Goal: Task Accomplishment & Management: Use online tool/utility

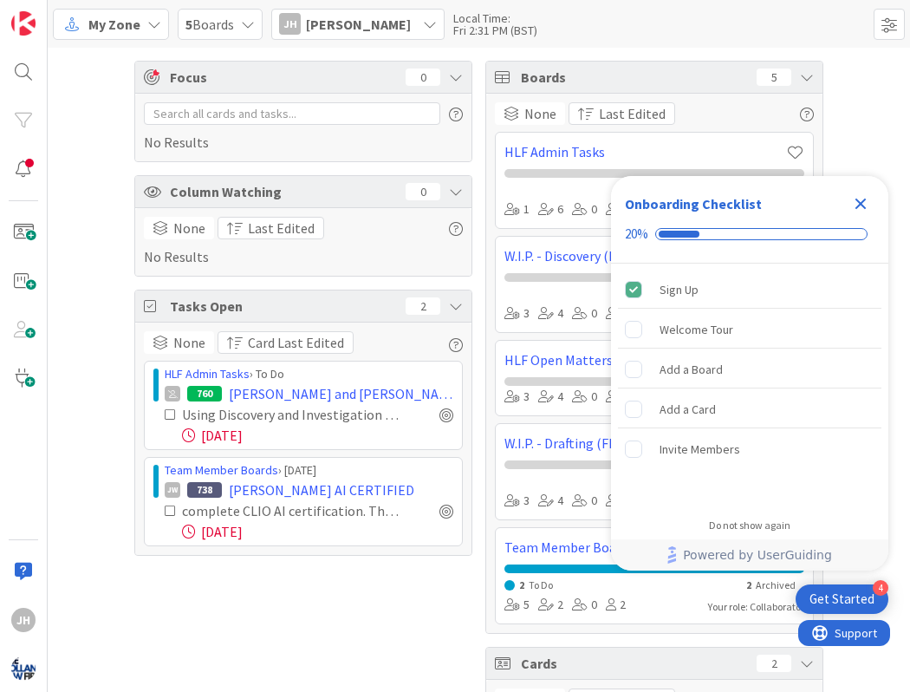
click at [388, 31] on span "[PERSON_NAME]" at bounding box center [358, 24] width 105 height 21
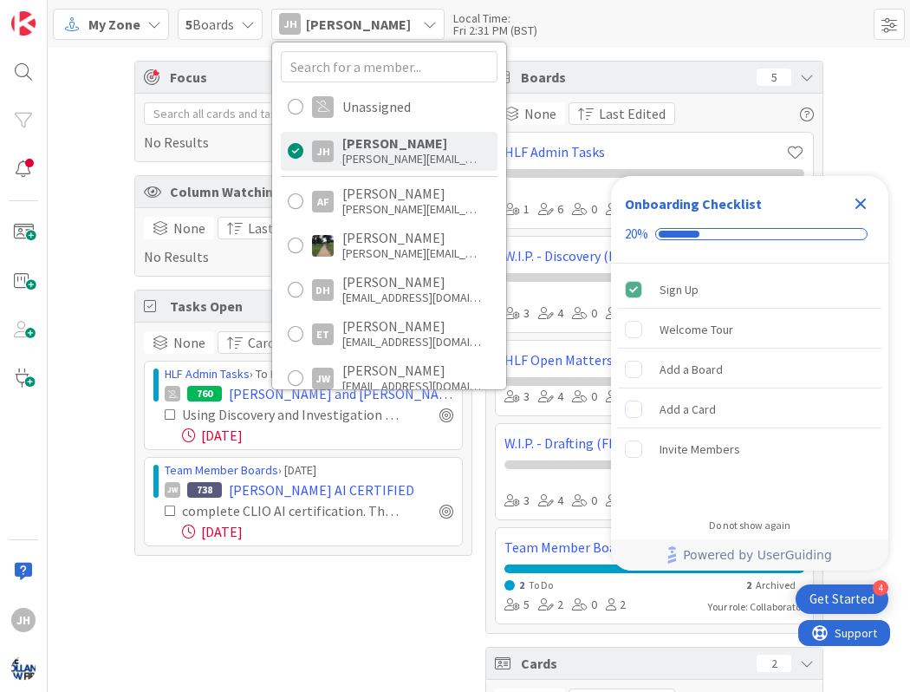
click at [367, 30] on span "[PERSON_NAME]" at bounding box center [358, 24] width 105 height 21
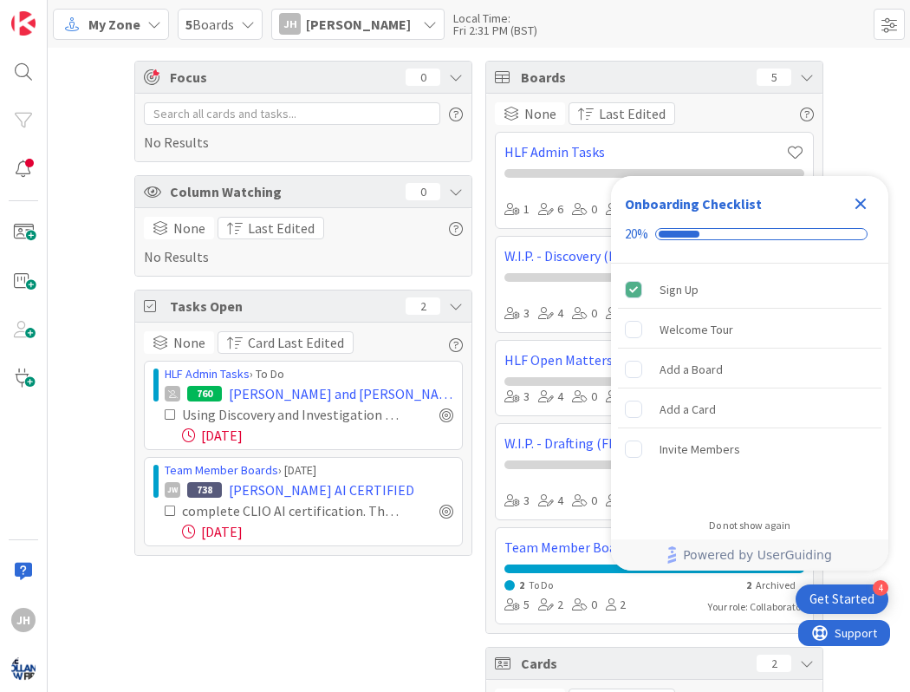
click at [240, 17] on div "5 Boards" at bounding box center [220, 24] width 85 height 31
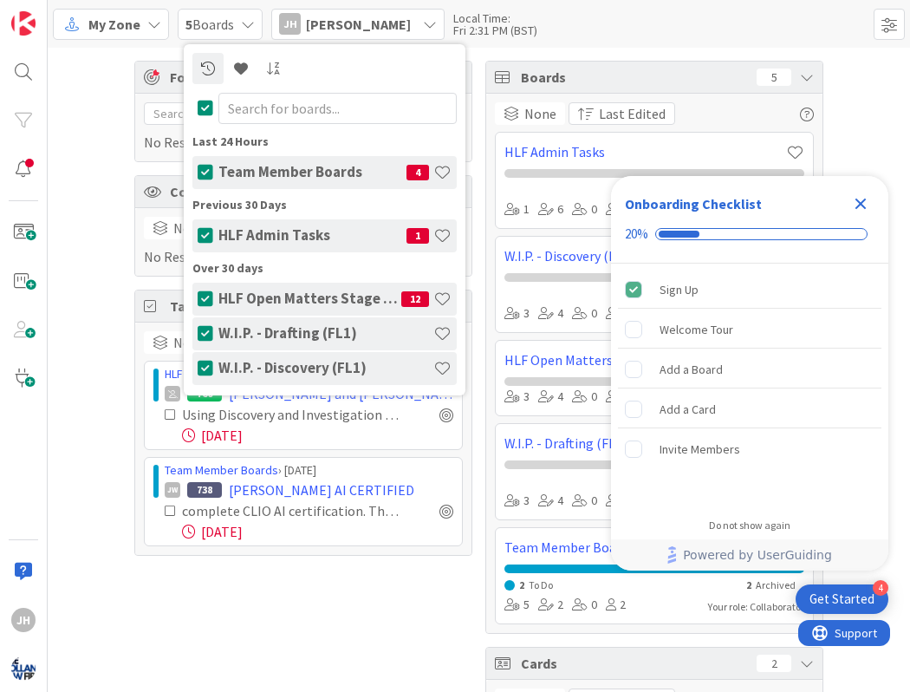
click at [240, 17] on div "5 Boards" at bounding box center [220, 24] width 85 height 31
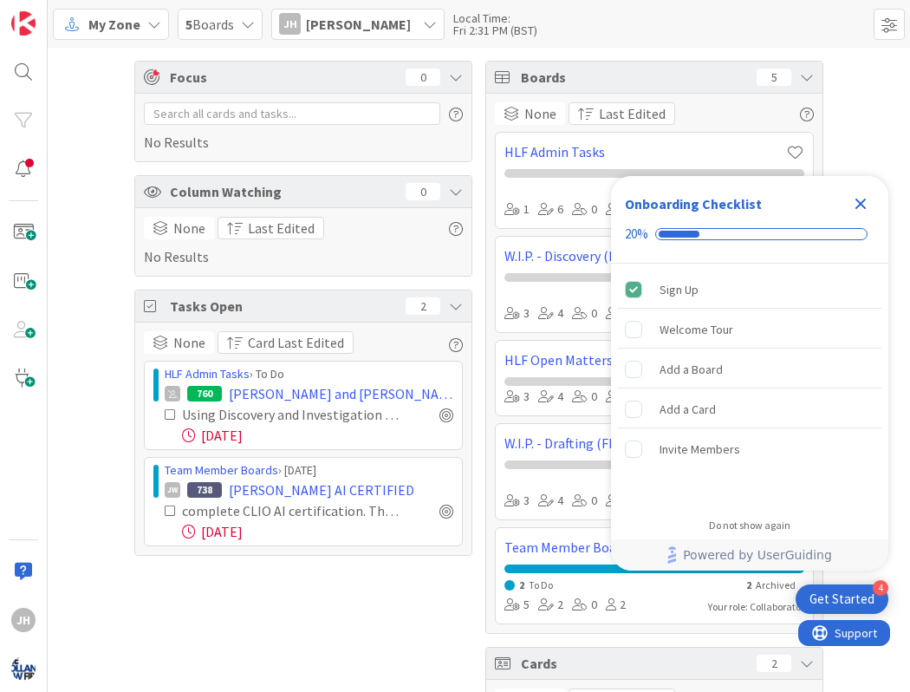
click at [147, 19] on icon at bounding box center [154, 24] width 14 height 14
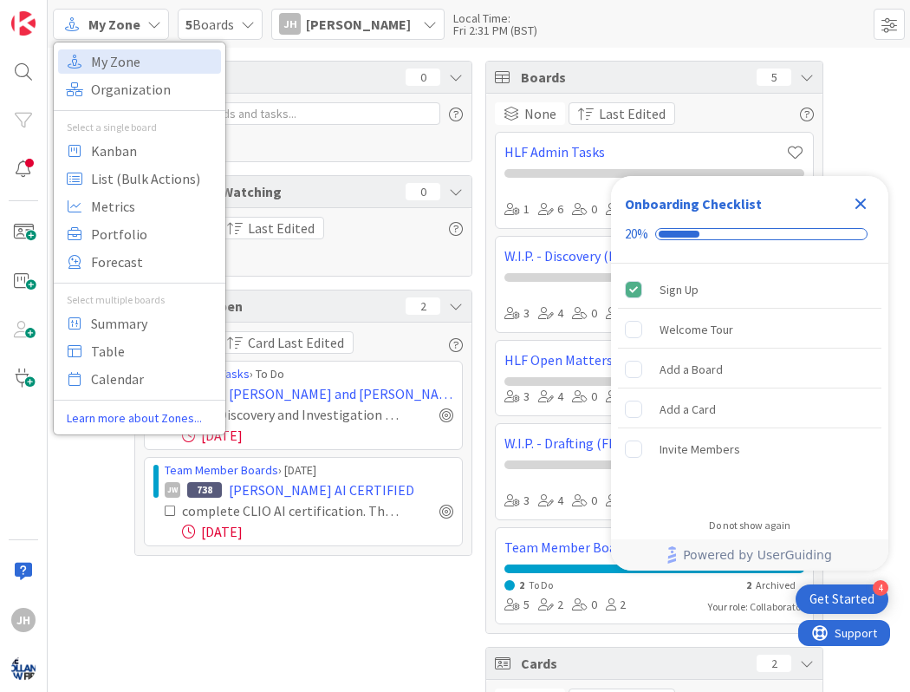
click at [147, 19] on icon at bounding box center [154, 24] width 14 height 14
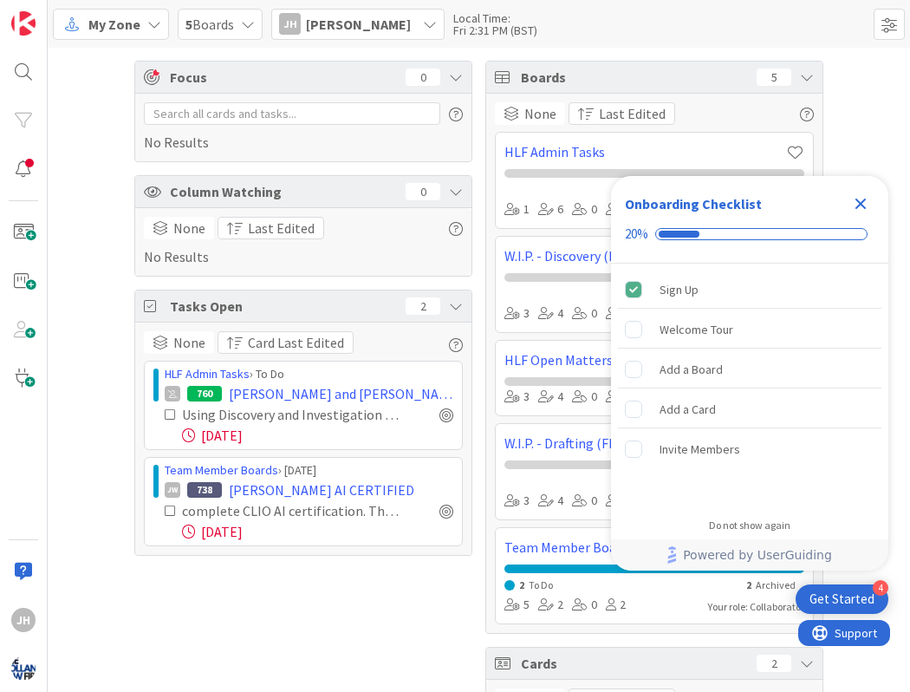
click at [299, 19] on div "JH" at bounding box center [290, 24] width 22 height 22
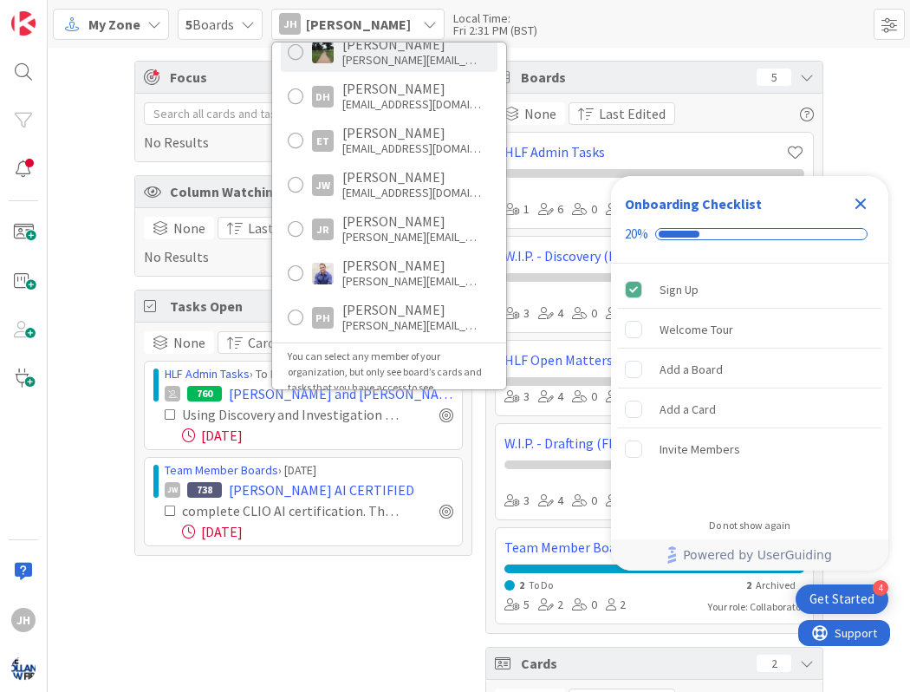
scroll to position [208, 0]
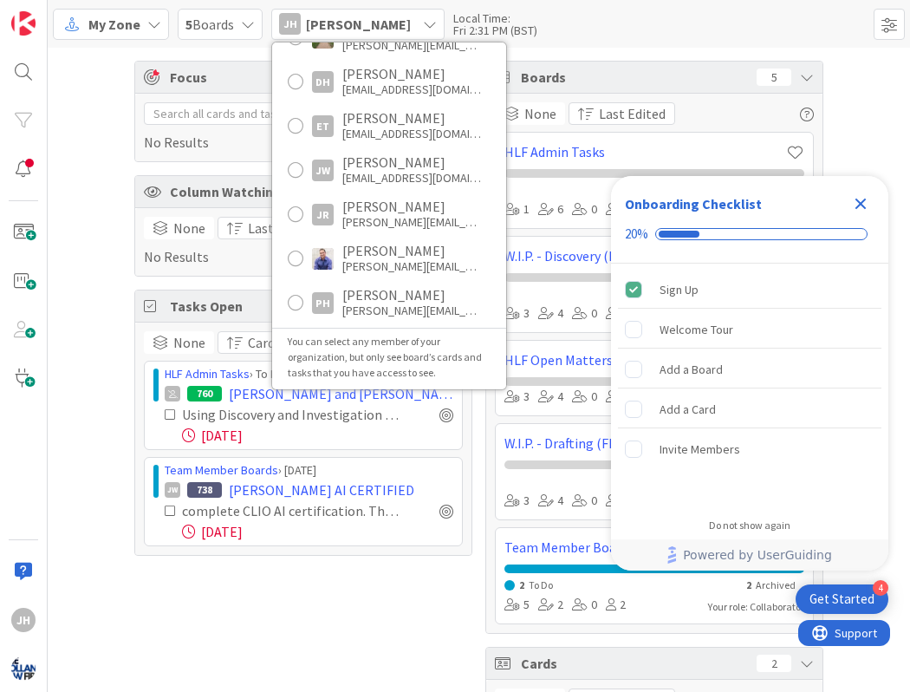
click at [308, 553] on div "None Card Last Edited HLF Admin Tasks › To Do 760 [PERSON_NAME] and [PERSON_NAM…" at bounding box center [303, 439] width 336 height 232
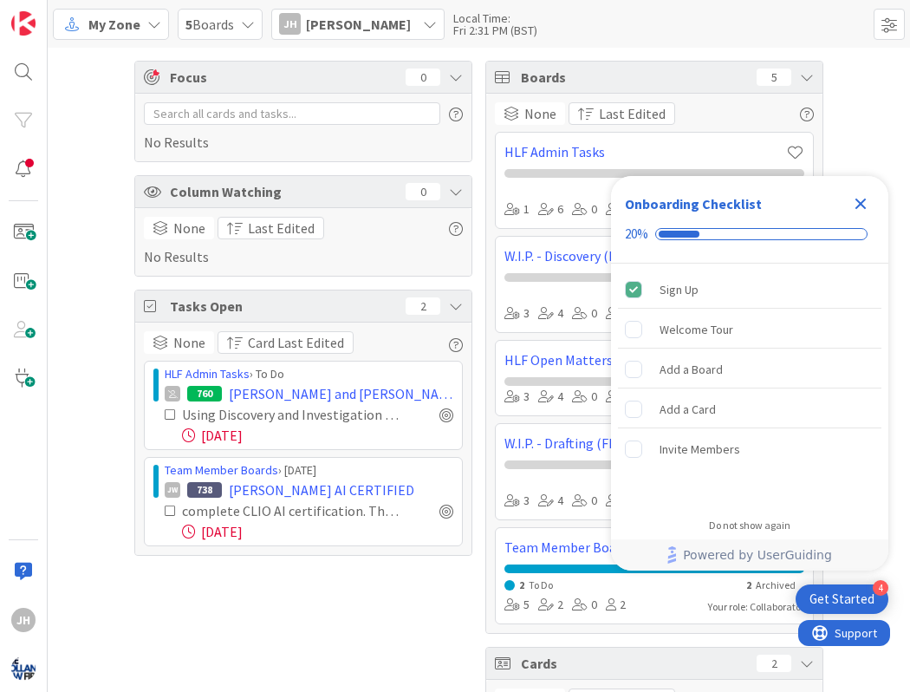
click at [860, 208] on icon "Close Checklist" at bounding box center [860, 203] width 21 height 21
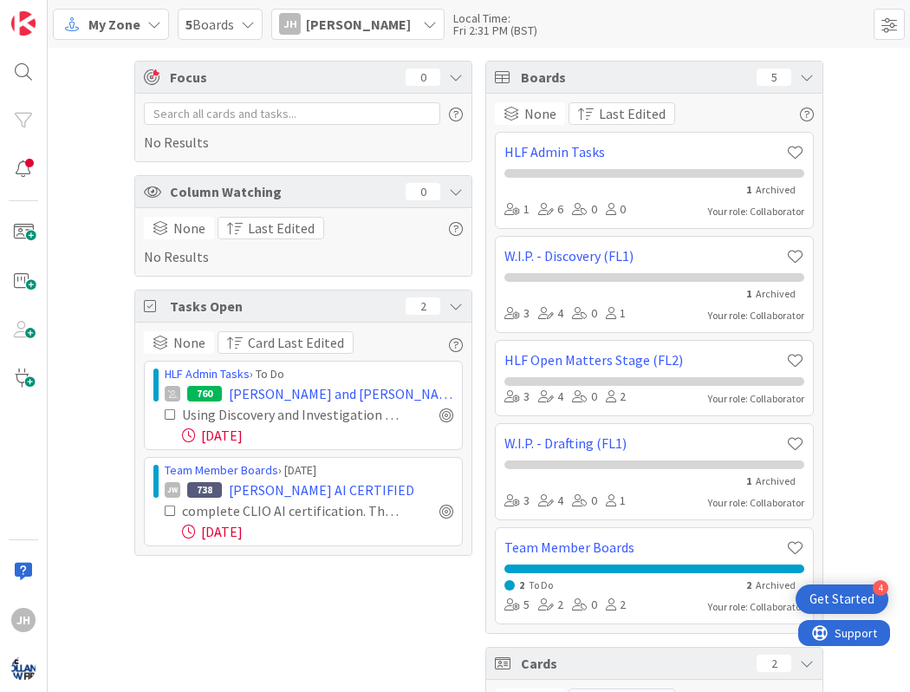
scroll to position [0, 0]
click at [557, 540] on link "Team Member Boards" at bounding box center [646, 547] width 282 height 21
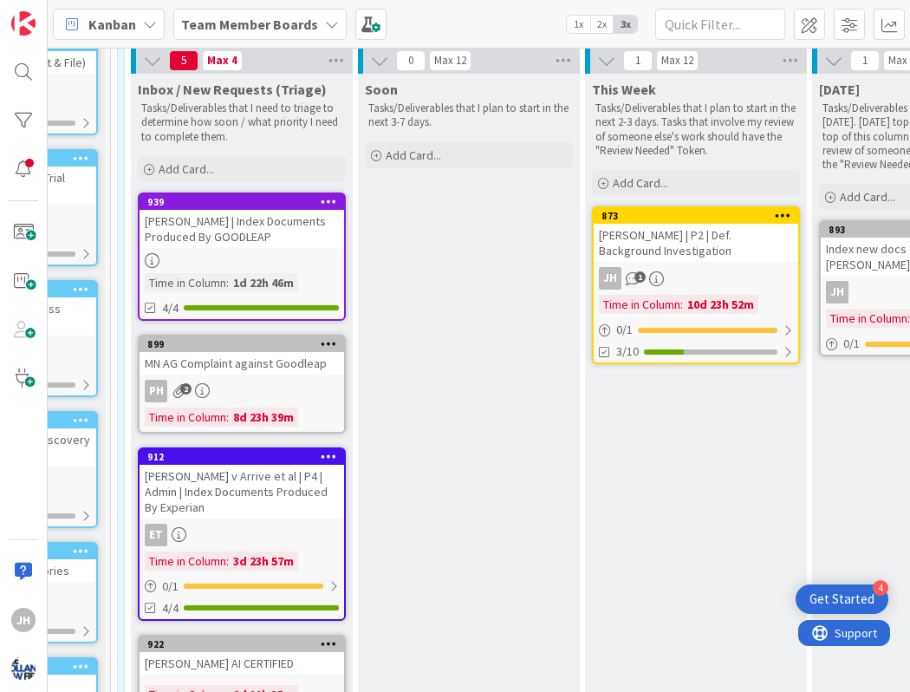
scroll to position [283, 398]
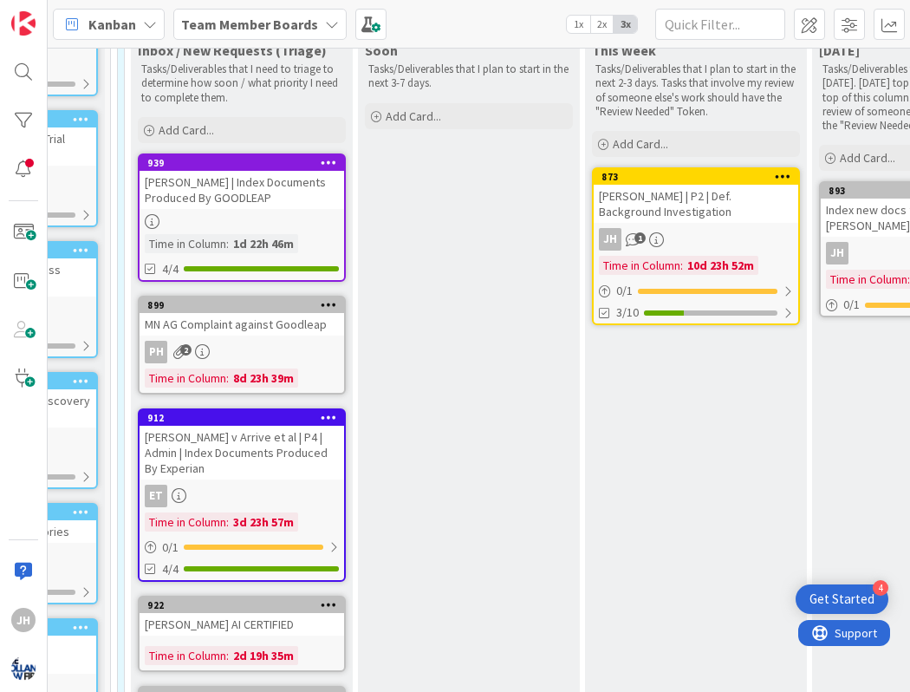
click at [276, 337] on div "899 MN AG Complaint against Goodleap PH 2 Time in Column : 8d 23h 39m" at bounding box center [242, 345] width 208 height 99
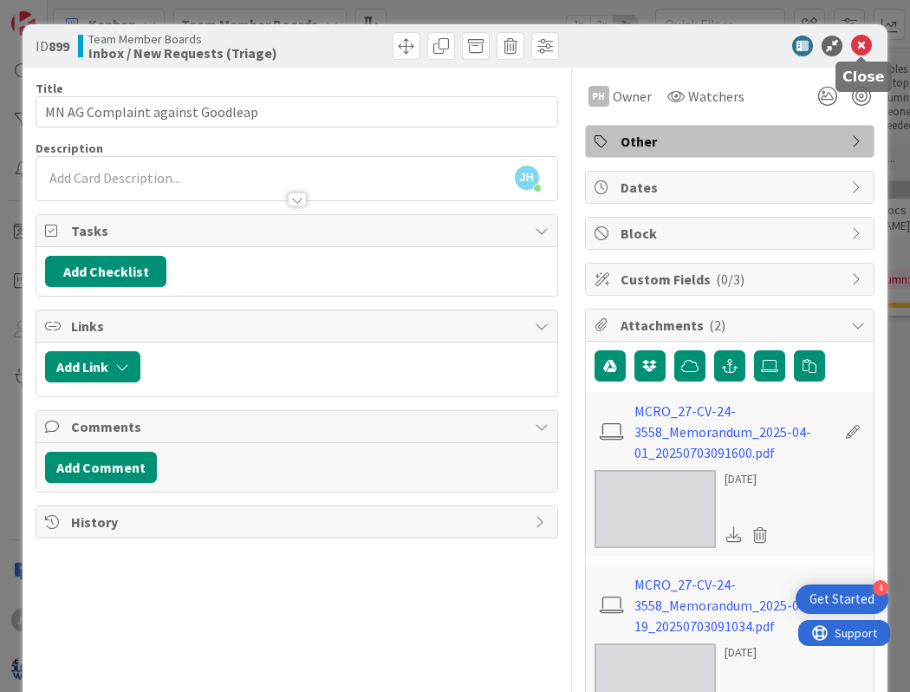
click at [869, 44] on icon at bounding box center [861, 46] width 21 height 21
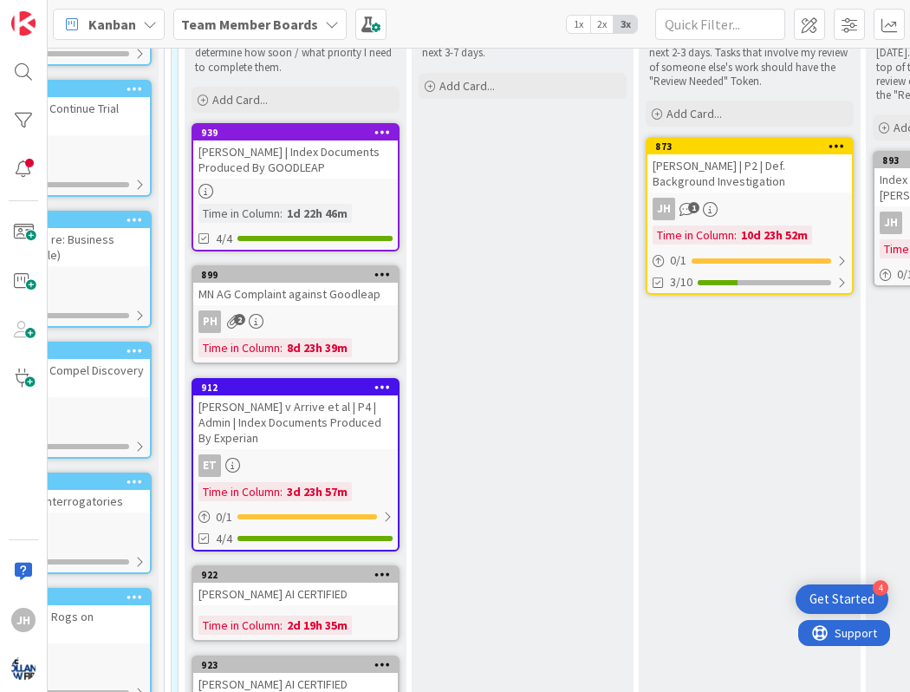
scroll to position [316, 344]
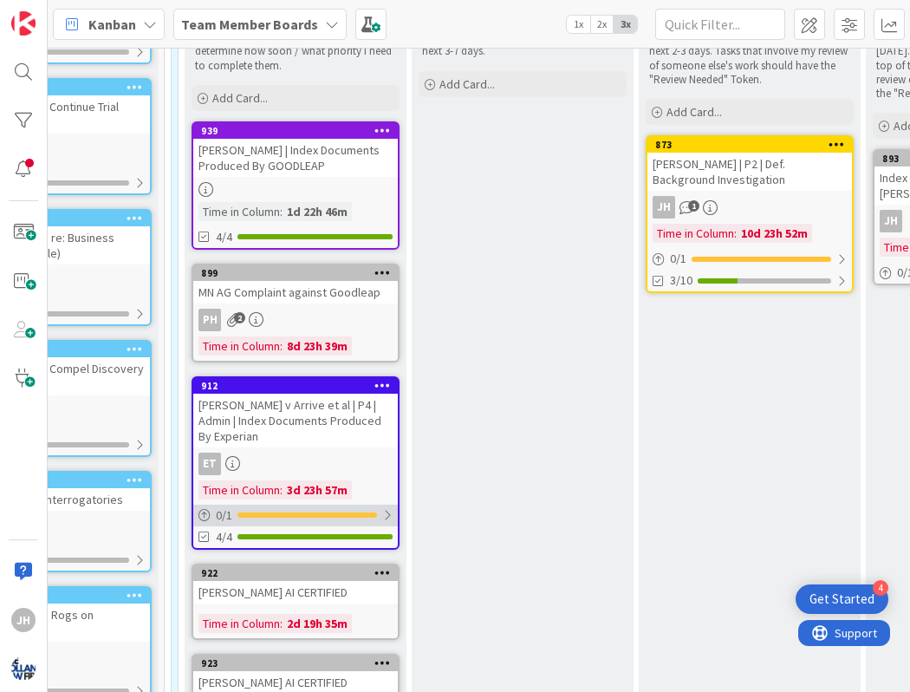
click at [378, 509] on div "0 / 1" at bounding box center [295, 516] width 205 height 22
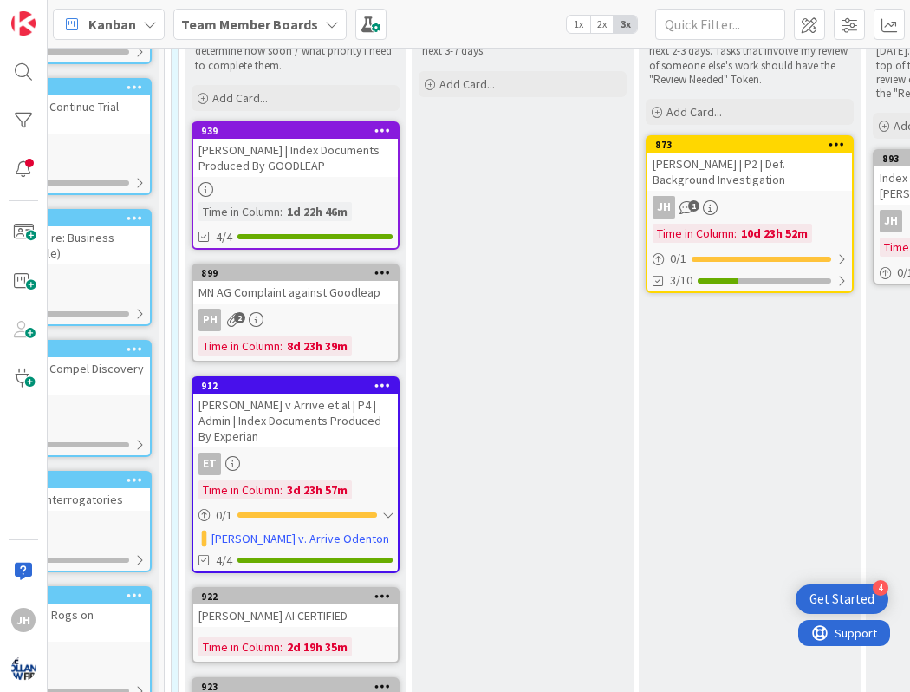
click at [297, 437] on div "[PERSON_NAME] v Arrive et al | P4 | Admin | Index Documents Produced By Experian" at bounding box center [295, 421] width 205 height 54
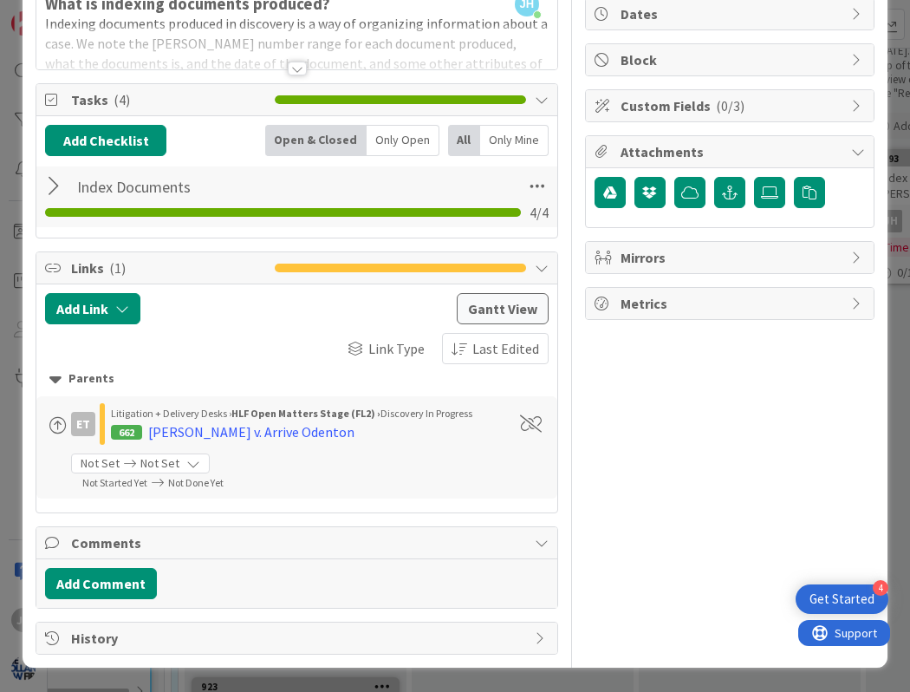
scroll to position [3, 0]
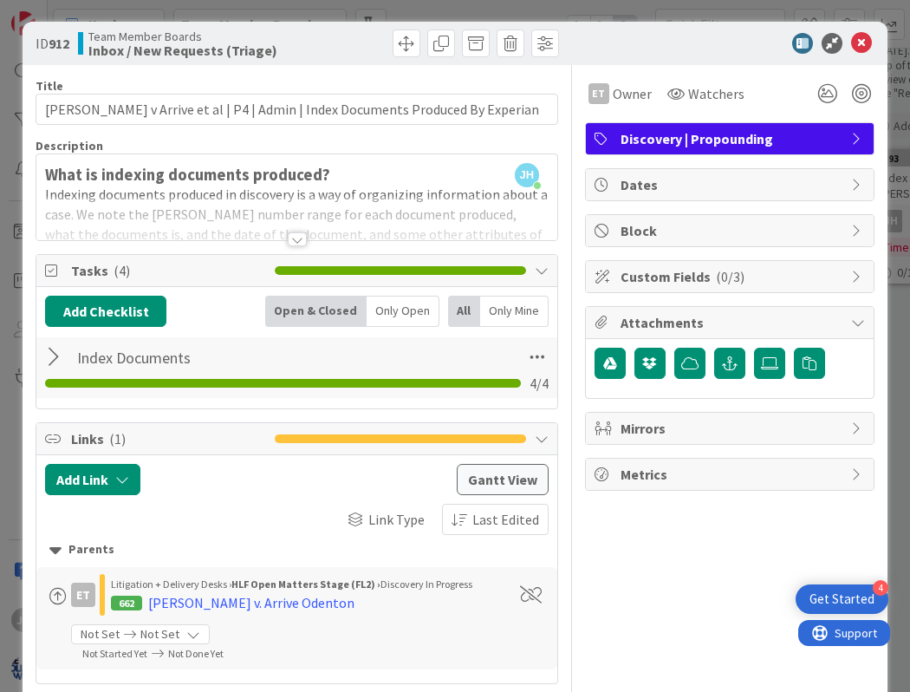
click at [157, 633] on span "Not Set" at bounding box center [159, 634] width 39 height 18
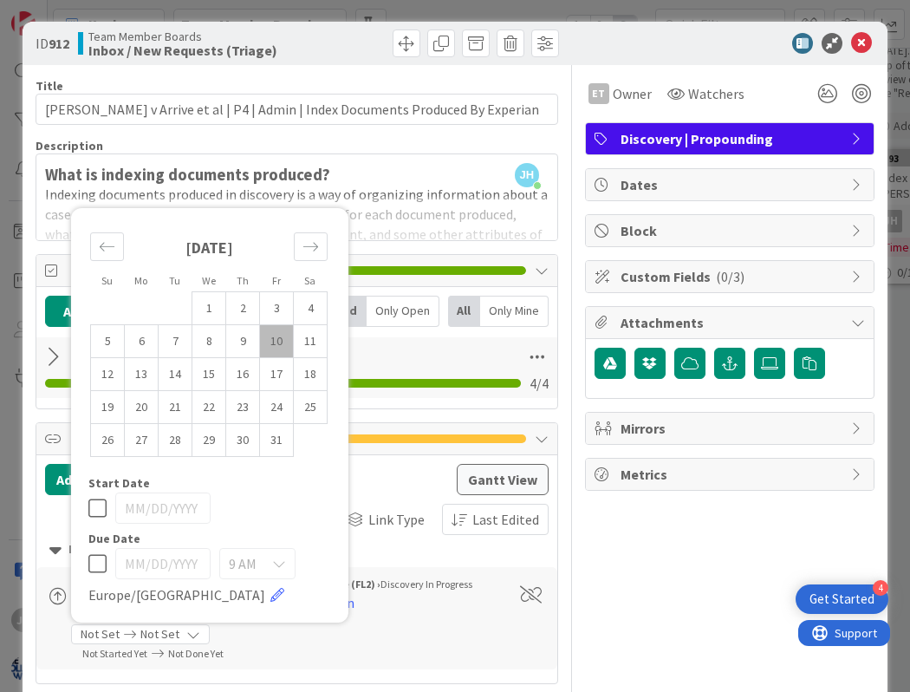
click at [568, 230] on div "Title 75 / 128 [PERSON_NAME] v Arrive et al | P4 | Admin | Index Documents Prod…" at bounding box center [455, 445] width 839 height 760
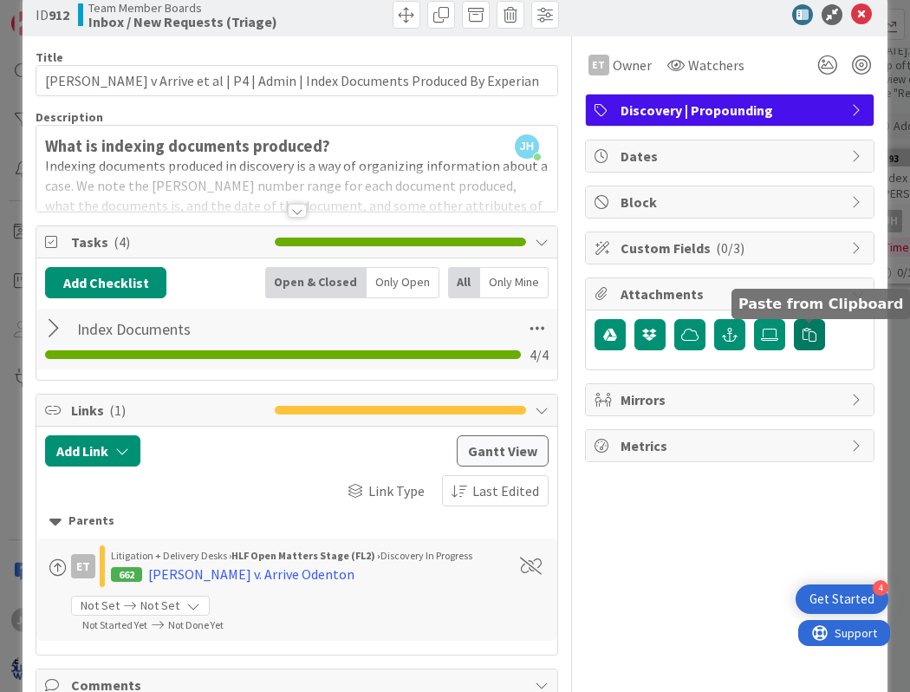
scroll to position [26, 0]
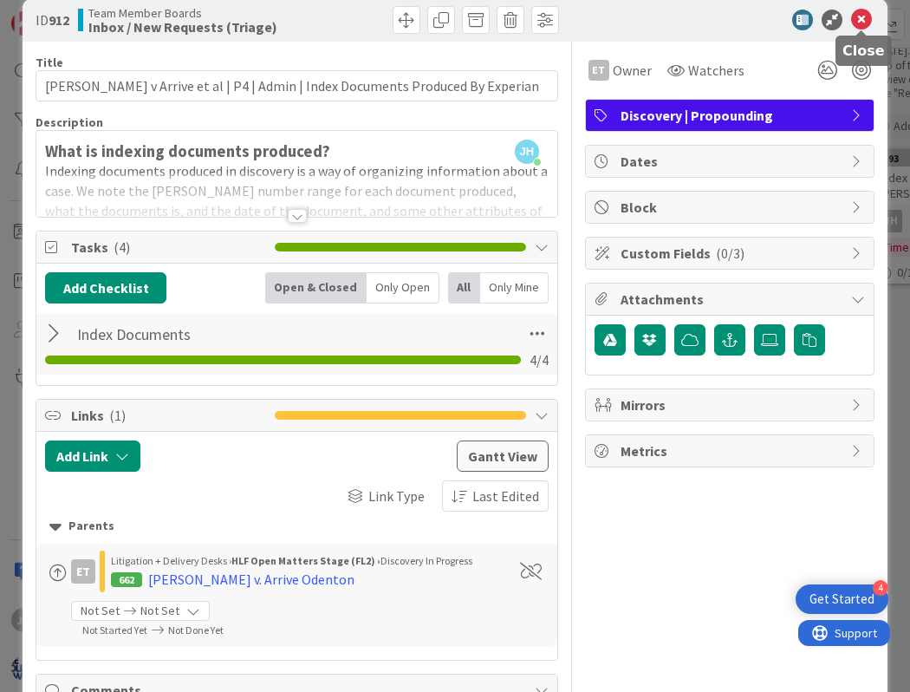
click at [863, 22] on icon at bounding box center [861, 20] width 21 height 21
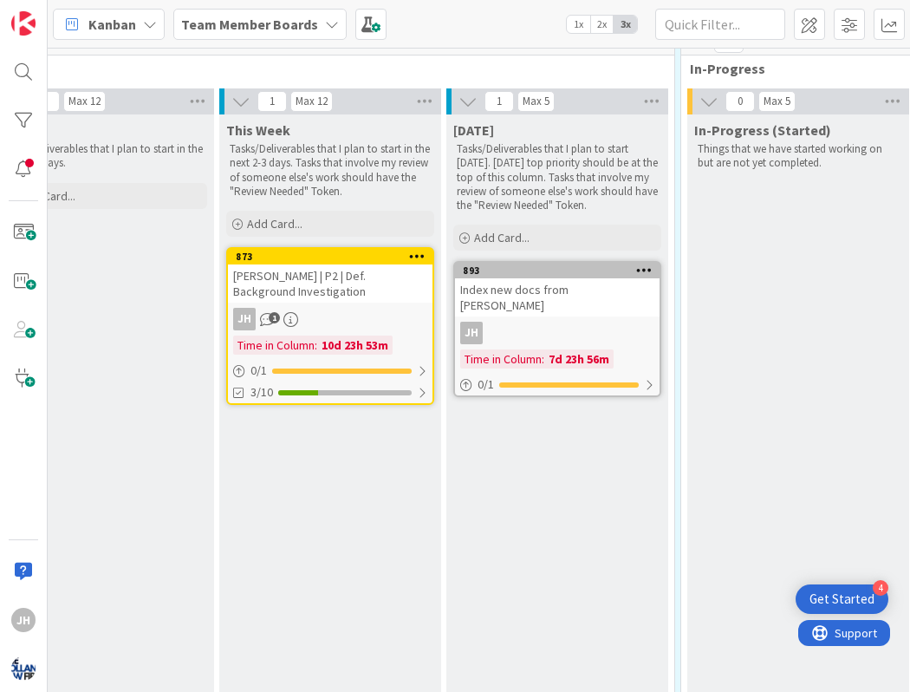
scroll to position [204, 783]
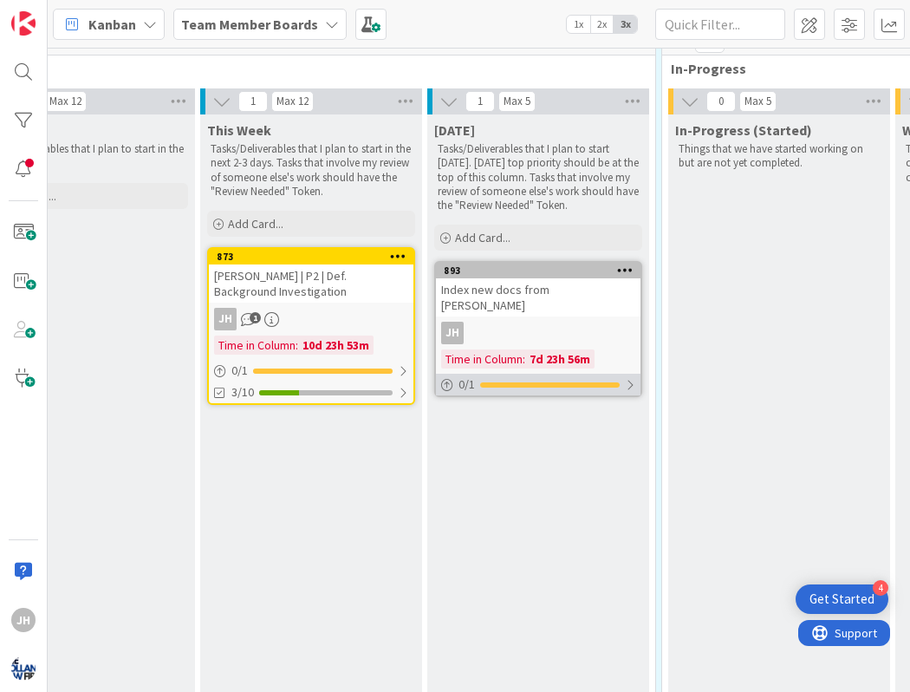
click at [630, 374] on div "0 / 1" at bounding box center [538, 385] width 205 height 22
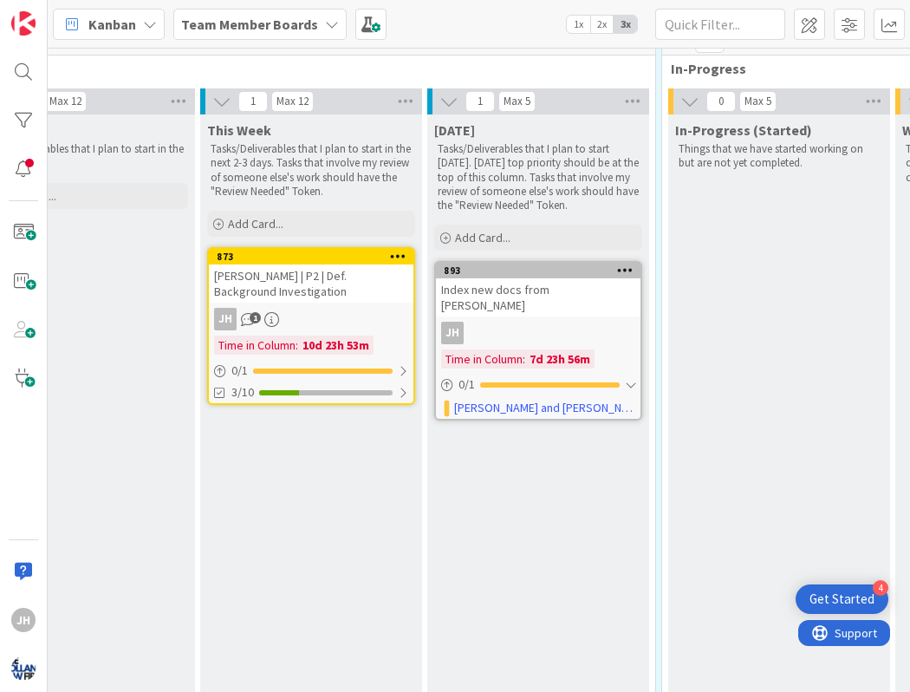
click at [630, 266] on icon at bounding box center [625, 270] width 16 height 12
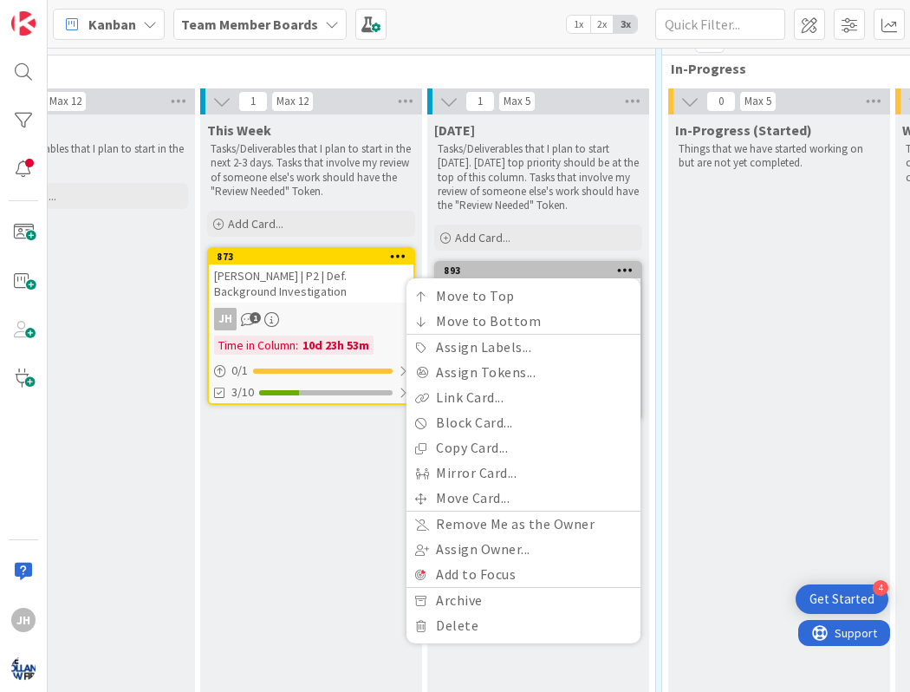
click at [731, 414] on div "In-Progress (Started) Things that we have started working on but are not yet co…" at bounding box center [779, 496] width 222 height 765
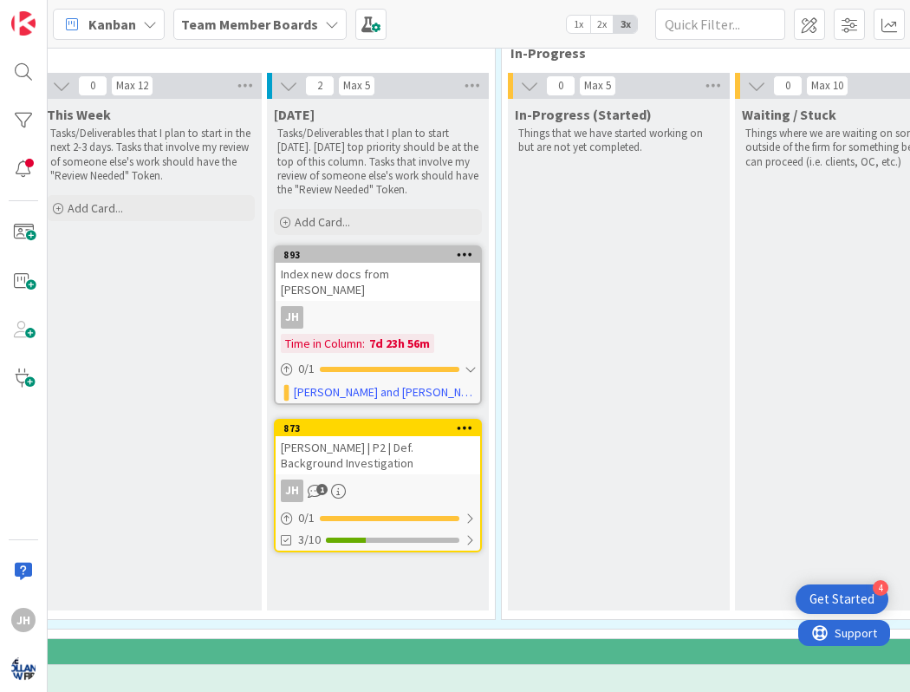
scroll to position [221, 943]
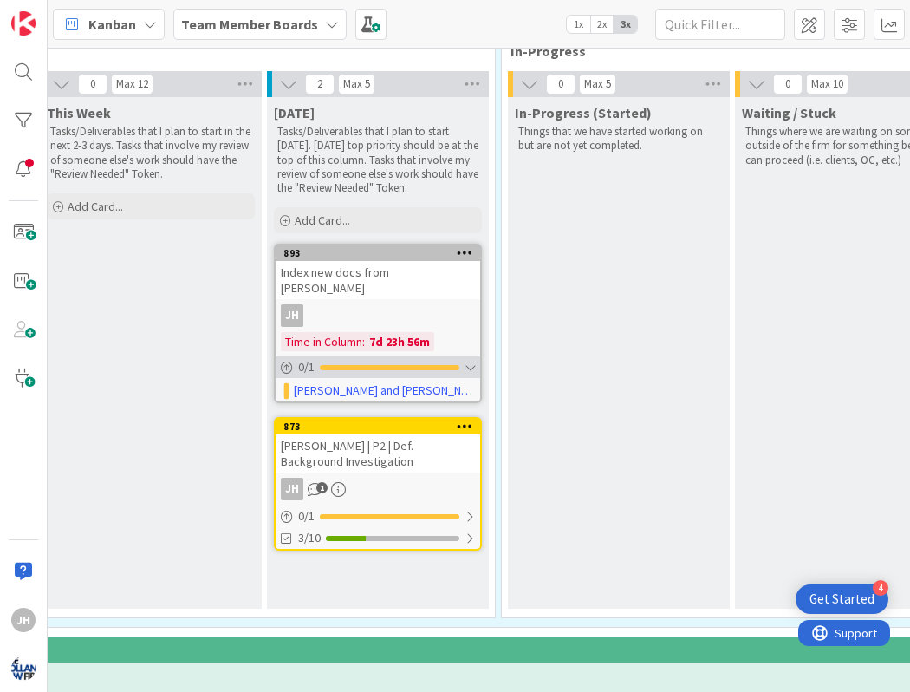
click at [471, 361] on div at bounding box center [470, 368] width 10 height 14
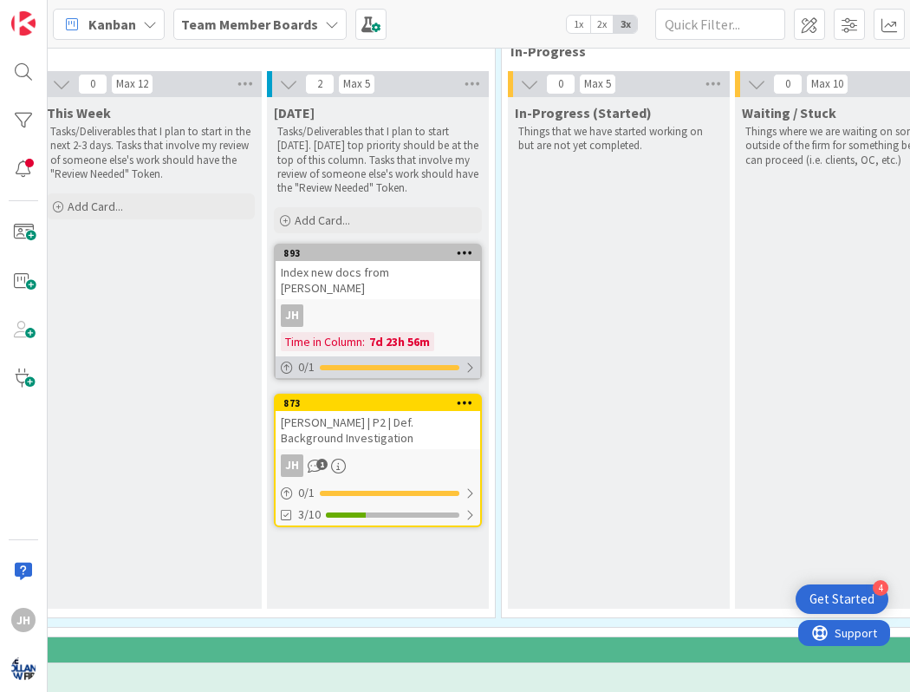
click at [471, 361] on div at bounding box center [470, 368] width 10 height 14
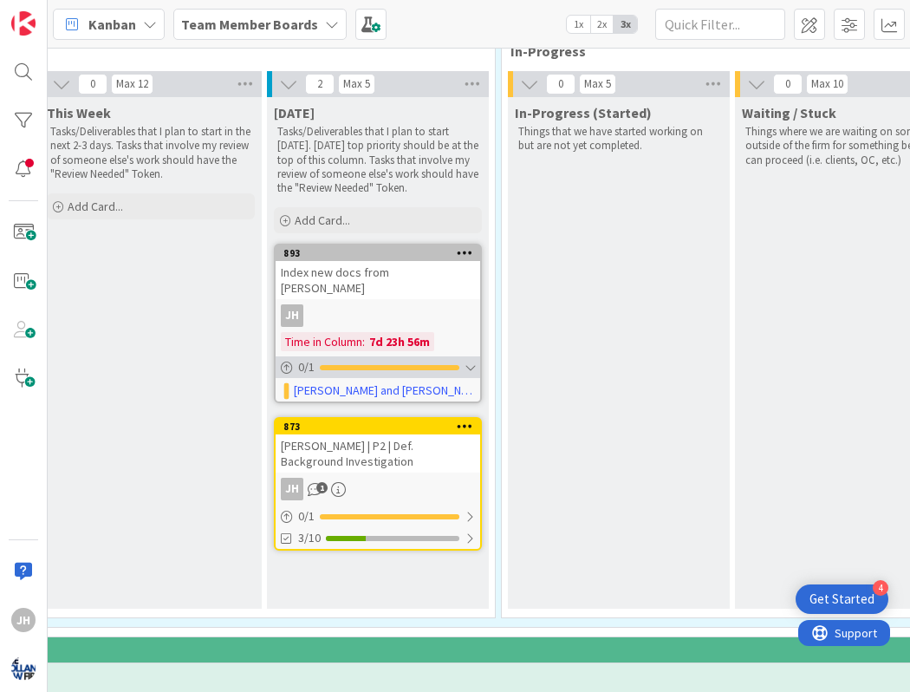
click at [471, 361] on div at bounding box center [470, 368] width 10 height 14
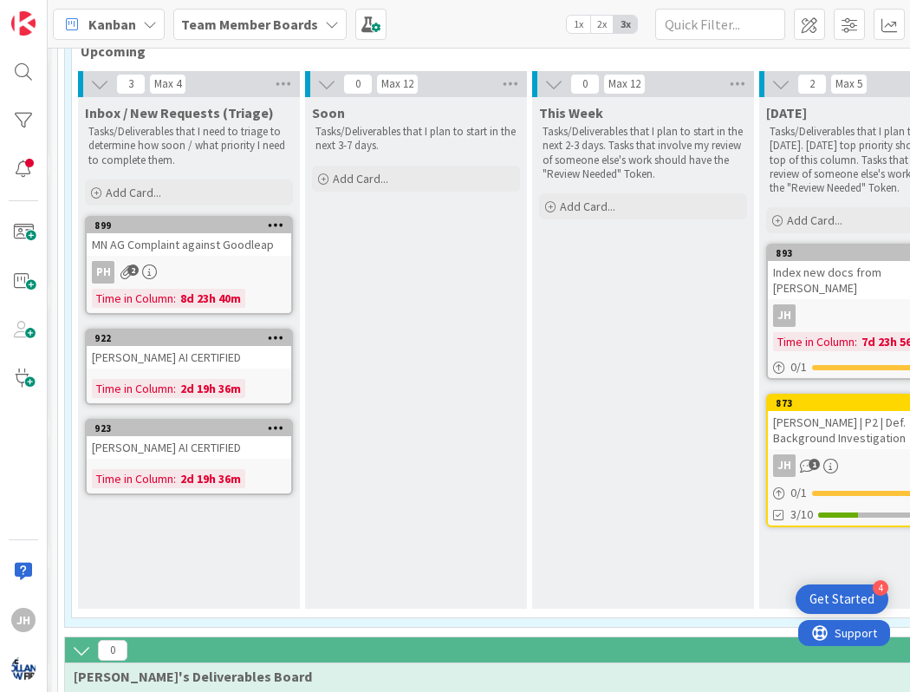
scroll to position [221, 443]
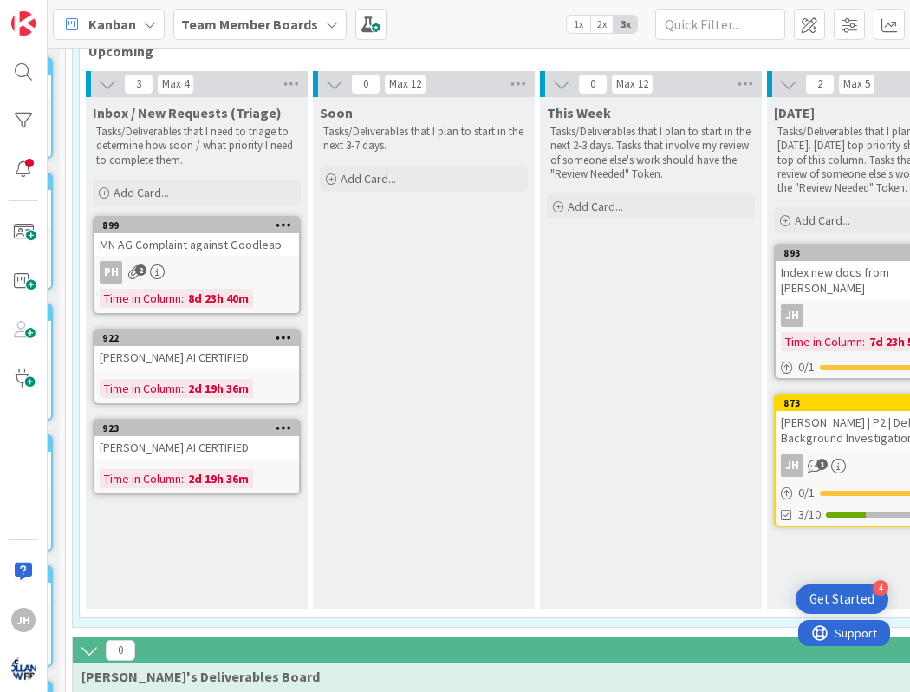
click at [286, 427] on icon at bounding box center [284, 427] width 16 height 12
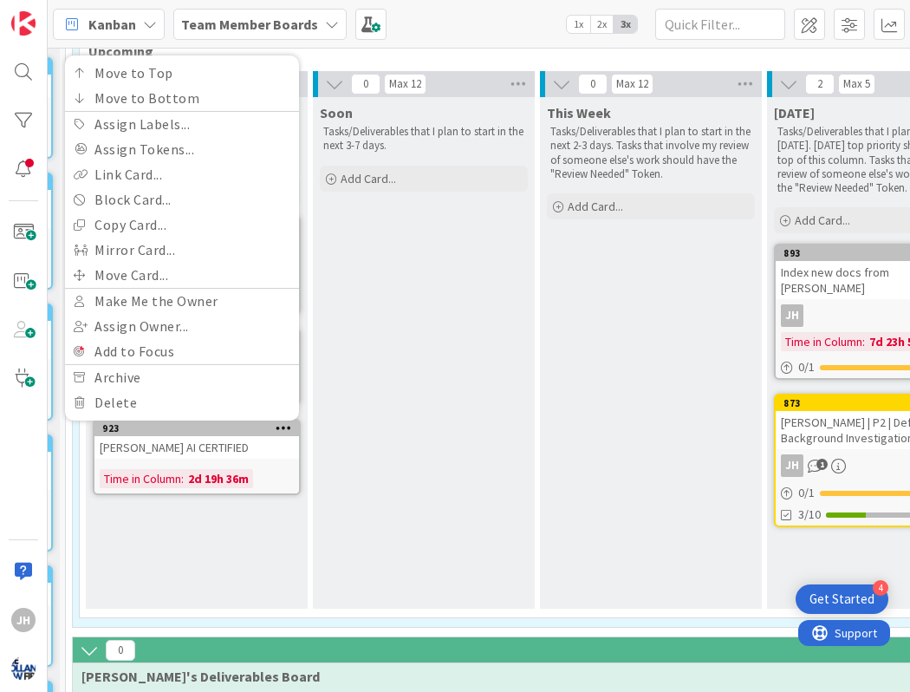
click at [384, 414] on div "Soon Tasks/Deliverables that I plan to start in the next 3-7 days. Add Card..." at bounding box center [424, 353] width 222 height 512
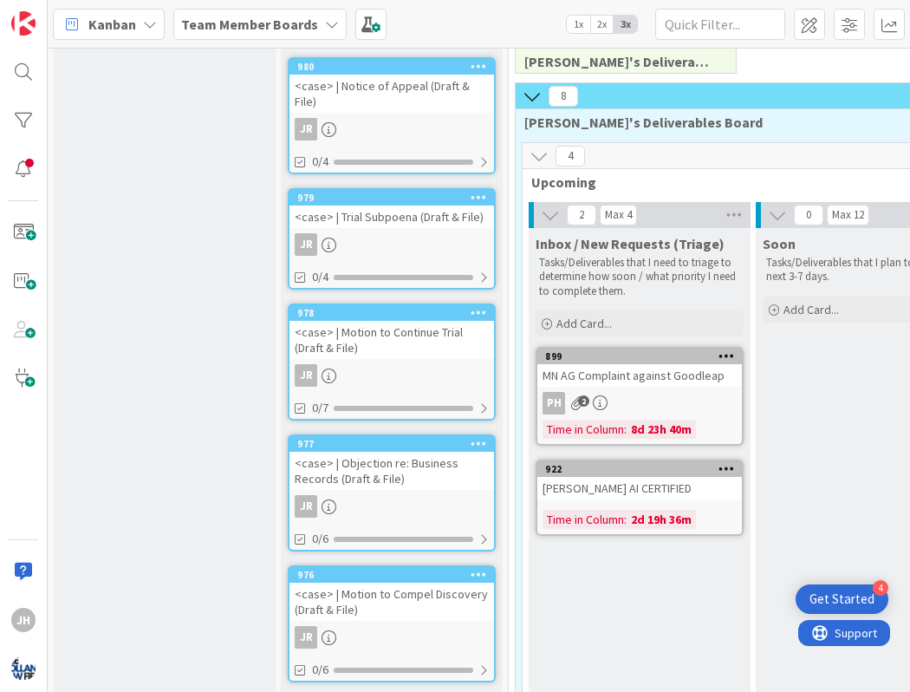
scroll to position [0, 0]
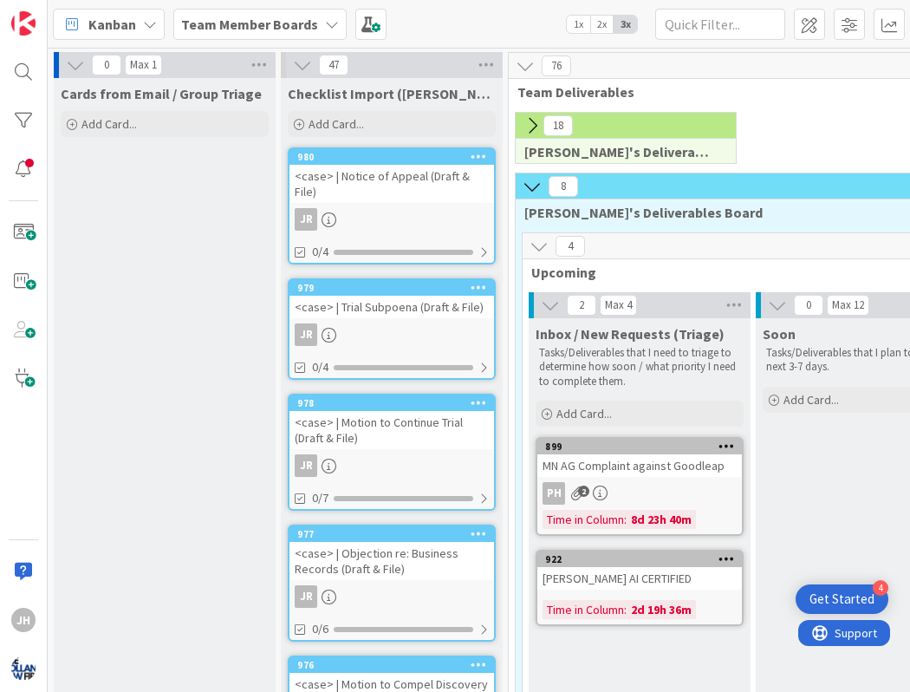
click at [531, 190] on icon at bounding box center [532, 186] width 19 height 19
click at [531, 186] on icon at bounding box center [532, 186] width 19 height 19
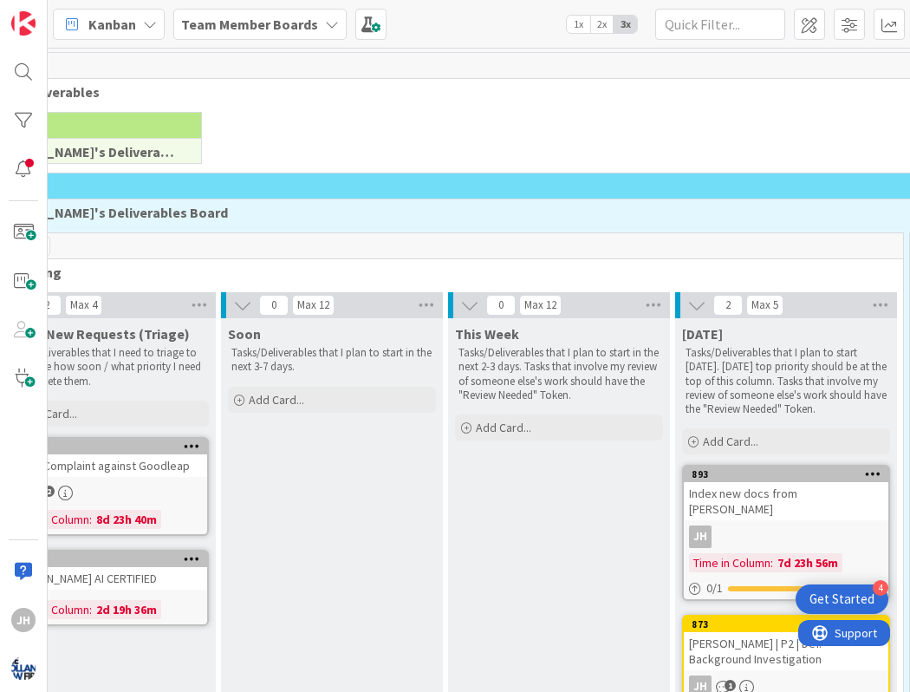
scroll to position [0, 10]
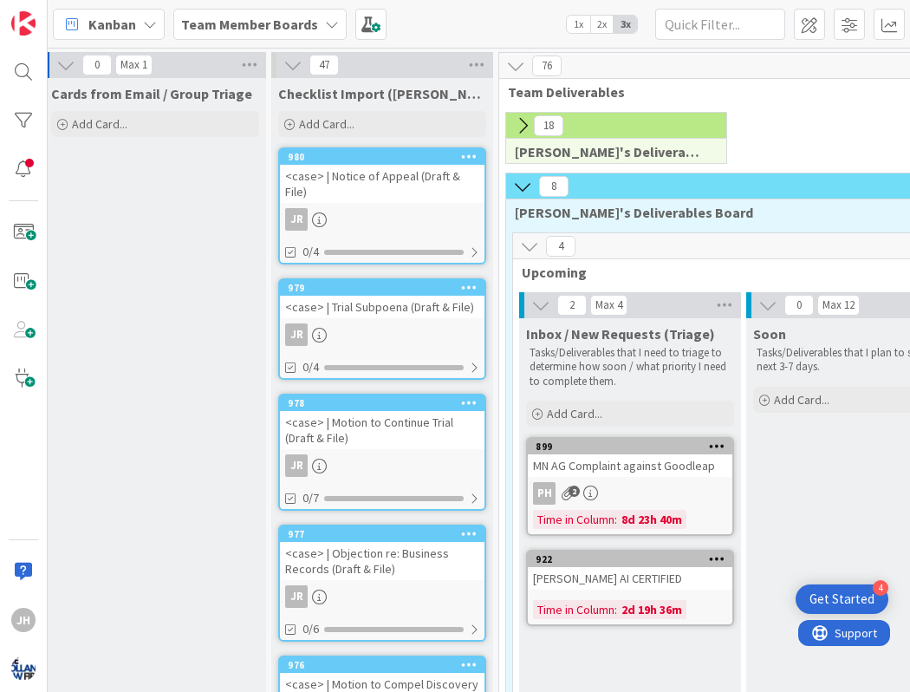
click at [514, 184] on icon at bounding box center [522, 186] width 19 height 19
click at [538, 252] on icon at bounding box center [529, 246] width 19 height 19
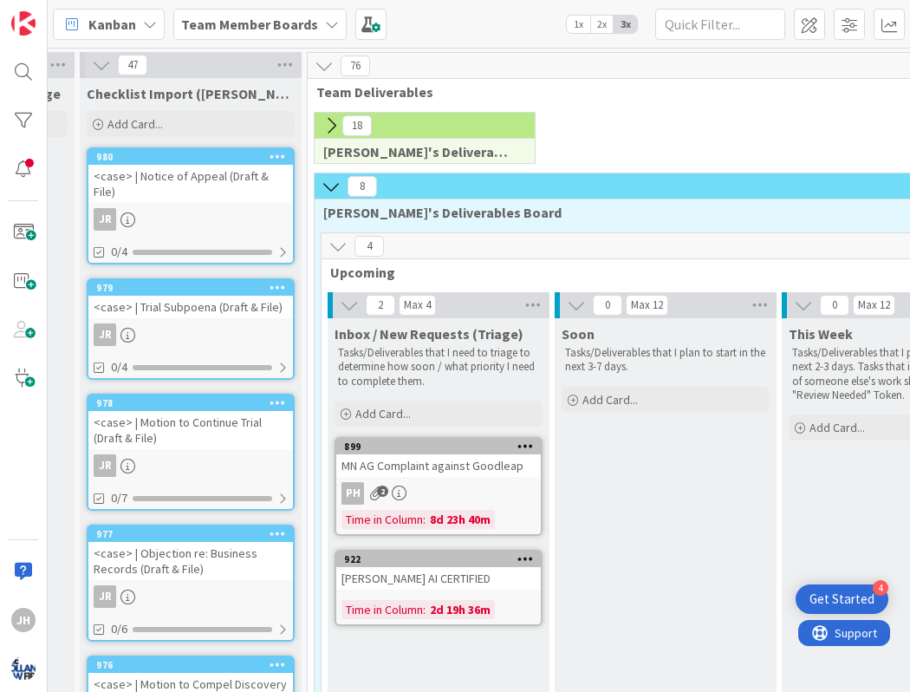
scroll to position [0, 218]
